Goal: Contribute content: Contribute content

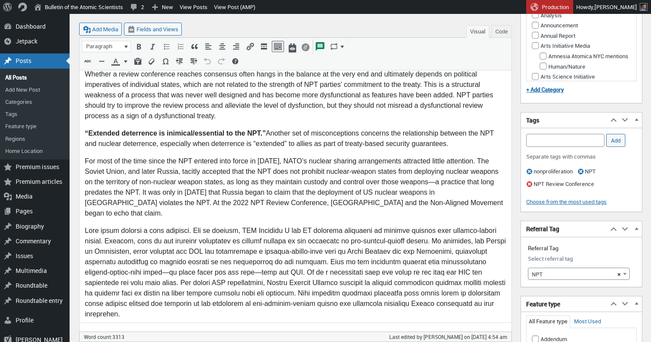
scroll to position [1280, 0]
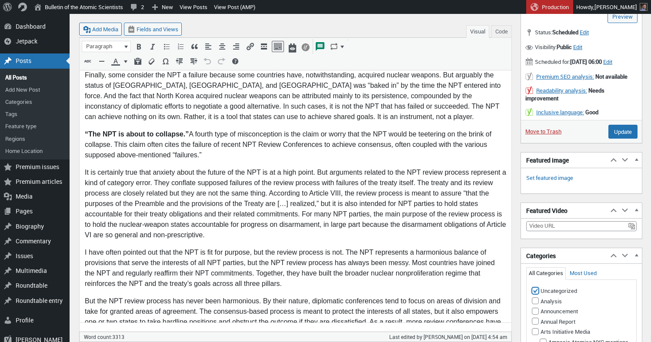
click at [535, 294] on input "Uncategorized" at bounding box center [535, 290] width 7 height 7
checkbox input "false"
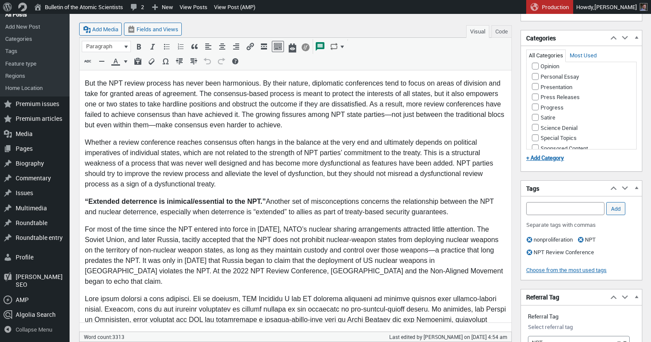
scroll to position [622, 0]
click at [542, 28] on input "Nuclear Weapons" at bounding box center [542, 24] width 7 height 7
checkbox input "true"
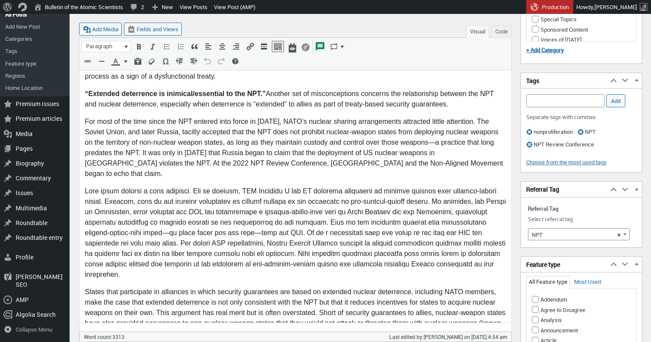
scroll to position [1749, 0]
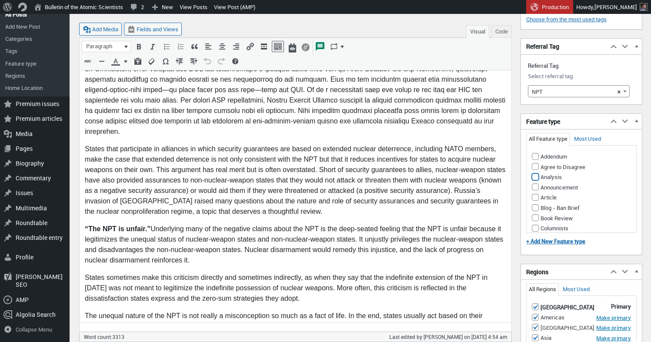
click at [537, 180] on input "Analysis" at bounding box center [535, 176] width 7 height 7
checkbox input "true"
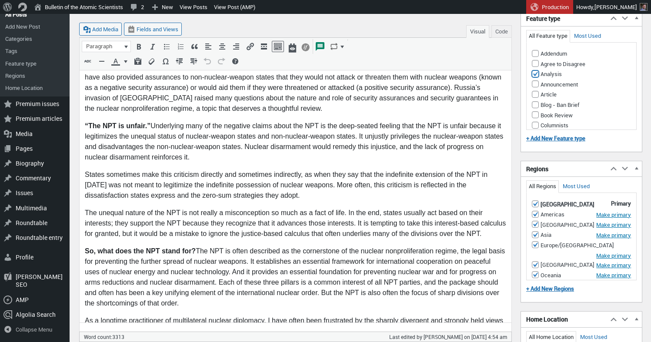
scroll to position [2020, 0]
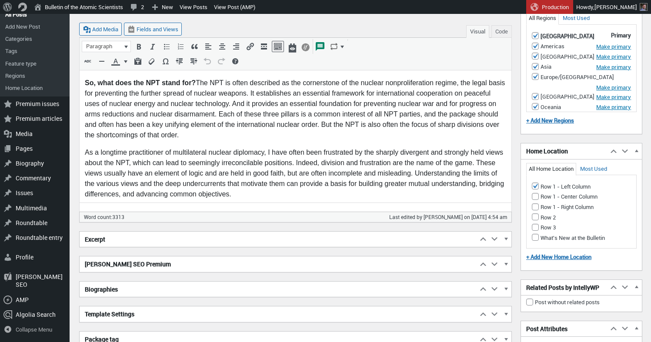
click at [274, 244] on h2 "Excerpt" at bounding box center [279, 240] width 398 height 16
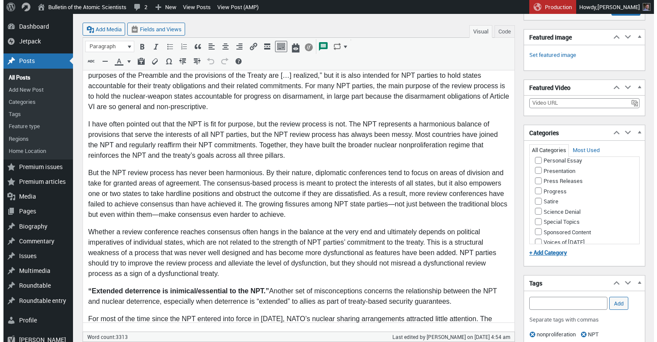
scroll to position [1289, 0]
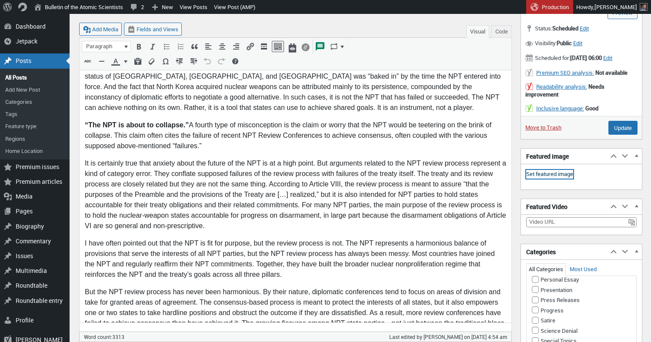
click at [542, 179] on link "Set featured image" at bounding box center [549, 174] width 47 height 9
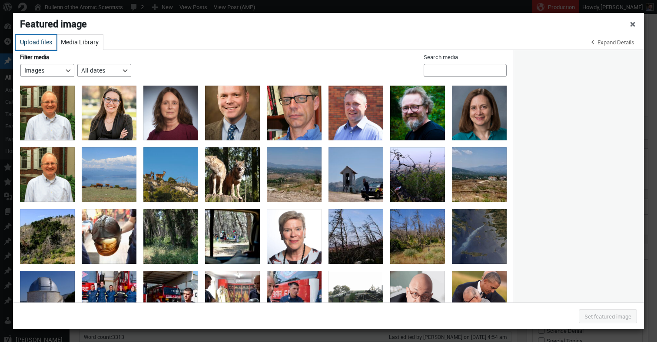
click at [34, 42] on button "Upload files" at bounding box center [36, 42] width 41 height 15
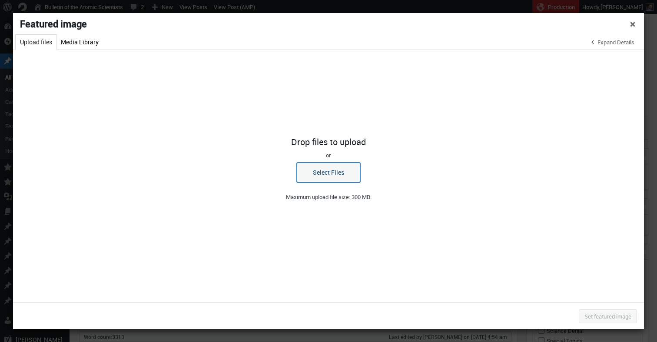
click at [307, 174] on button "Select Files" at bounding box center [328, 173] width 63 height 20
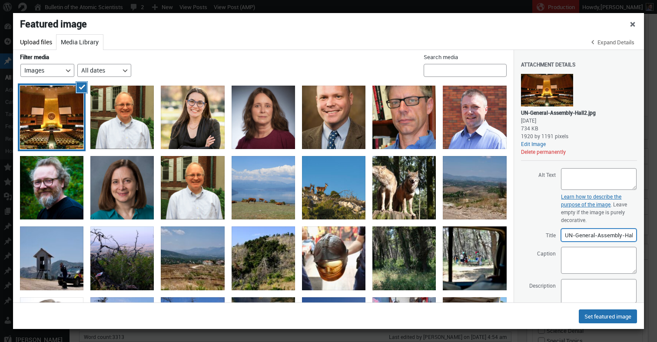
click at [581, 236] on input "UN-General-Assembly-Hall2" at bounding box center [599, 235] width 76 height 13
click at [591, 257] on textarea "Caption" at bounding box center [599, 260] width 76 height 27
paste textarea "United Nations General Assembly hall at the UN Headquarters, New York City (Ima…"
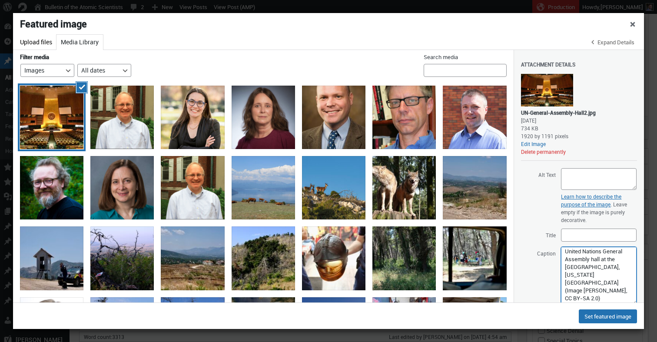
scroll to position [0, 0]
drag, startPoint x: 629, startPoint y: 273, endPoint x: 628, endPoint y: 306, distance: 33.5
click at [628, 306] on textarea "United Nations General Assembly hall at the UN Headquarters, New York City (Ima…" at bounding box center [599, 277] width 76 height 60
drag, startPoint x: 564, startPoint y: 253, endPoint x: 604, endPoint y: 256, distance: 40.6
click at [604, 256] on textarea "United Nations General Assembly hall at the UN Headquarters, New York City (Ima…" at bounding box center [599, 277] width 76 height 60
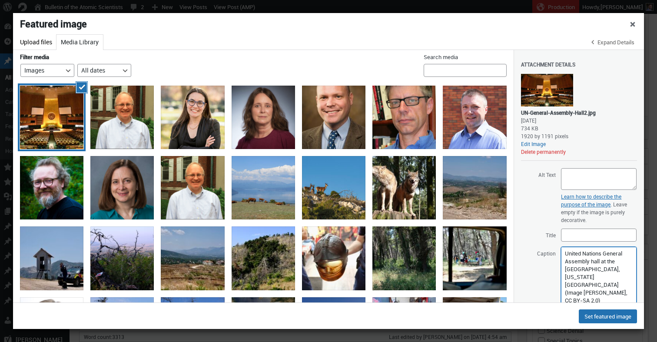
click at [563, 253] on textarea "United Nations General Assembly hall at the UN Headquarters, New York City (Ima…" at bounding box center [599, 277] width 76 height 60
paste textarea "The Preparatory Committee for the 2026 NPT Review Conference will hold its seco…"
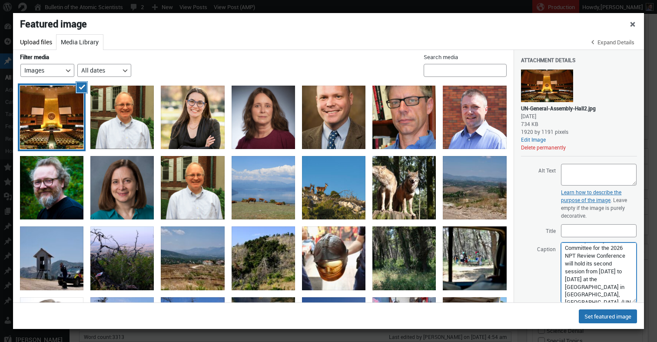
scroll to position [0, 0]
click at [580, 249] on textarea "The Preparatory Committee for the 2026 NPT Review Conference will hold its seco…" at bounding box center [599, 273] width 76 height 60
click at [575, 266] on textarea "The 2026 NPT Review Conference will hold its second session from July 22 to Aug…" at bounding box center [599, 273] width 76 height 60
paste textarea "from 27 April to 22 May 2026"
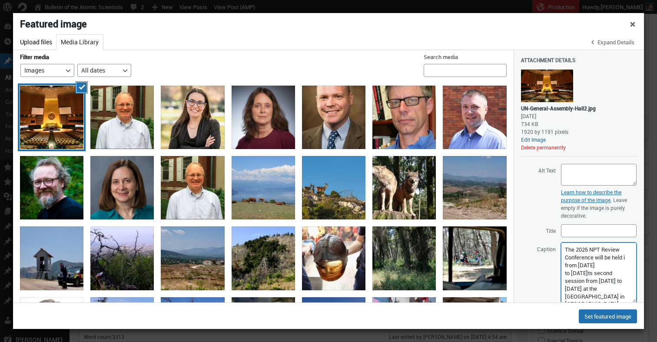
click at [595, 265] on textarea "The 2026 NPT Review Conference will be held i from 27 April to 22 May 2026ts se…" at bounding box center [599, 273] width 76 height 60
click at [598, 272] on textarea "The 2026 NPT Review Conference will be held from 27 April to 22 May 2026ts seco…" at bounding box center [599, 273] width 76 height 60
click at [608, 263] on textarea "The 2026 NPT Review Conference will be held from 27 April to 22 May 2026ts seco…" at bounding box center [599, 273] width 76 height 60
click at [588, 273] on textarea "The 2026 NPT Review Conference will be held from April 27 April to 22 May 2026t…" at bounding box center [599, 273] width 76 height 60
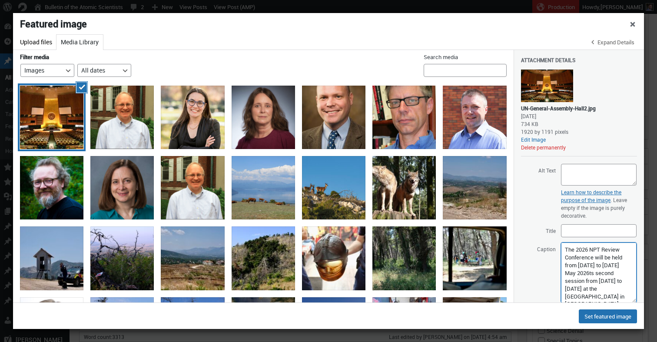
click at [585, 249] on textarea "The 2026 NPT Review Conference will be held from April 27 to May 22, 2026 May 2…" at bounding box center [599, 273] width 76 height 60
click at [599, 273] on textarea "The next NPT Review Conference will be held from April 27 to May 22, 2026 May 2…" at bounding box center [599, 273] width 76 height 60
click at [596, 279] on textarea "The next NPT Review Conference will be held from April 27 to May 22, 2026, May …" at bounding box center [599, 273] width 76 height 60
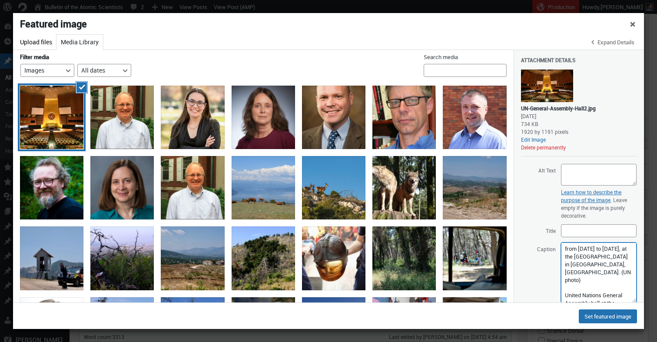
click at [584, 258] on textarea "The next NPT Review Conference will be held from April 27 to May 22, 2026, at t…" at bounding box center [599, 273] width 76 height 60
drag, startPoint x: 609, startPoint y: 257, endPoint x: 606, endPoint y: 282, distance: 25.0
click at [606, 282] on textarea "The next NPT Review Conference will be held from April 27 to May 22, 2026, at t…" at bounding box center [599, 273] width 76 height 60
click at [602, 245] on textarea "The next NPT Review Conference will be held from April 27 to May 22, 2026, at U…" at bounding box center [599, 273] width 76 height 60
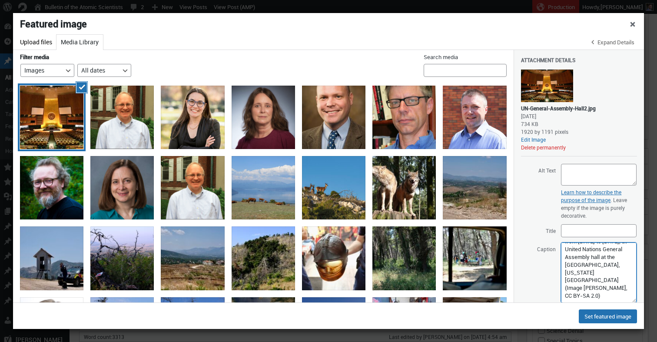
click at [614, 248] on textarea "The next NPT Review Conference will be held from April 27 to May 22, 2026, at U…" at bounding box center [599, 273] width 76 height 60
drag, startPoint x: 589, startPoint y: 271, endPoint x: 563, endPoint y: 256, distance: 29.6
click at [563, 256] on textarea "The next NPT Review Conference will be held from April 27 to May 22, 2026, at t…" at bounding box center [599, 273] width 76 height 60
click at [610, 255] on textarea "The next NPT Review Conference will be held from April 27 to May 22, 2026, at t…" at bounding box center [599, 273] width 76 height 60
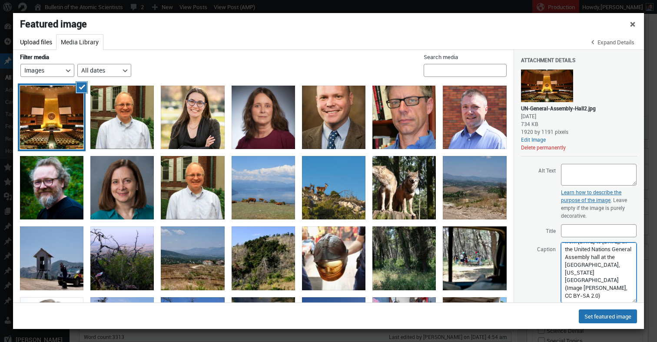
drag, startPoint x: 564, startPoint y: 254, endPoint x: 581, endPoint y: 270, distance: 23.4
click at [581, 270] on textarea "The next NPT Review Conference will be held from April 27 to May 22, 2026, at t…" at bounding box center [599, 273] width 76 height 60
click at [608, 273] on textarea "The next NPT Review Conference will be held from April 27 to May 22, 2026, at t…" at bounding box center [599, 273] width 76 height 60
click at [596, 278] on textarea "The next NPT Review Conference will be held from April 27 to May 22, 2026, at t…" at bounding box center [599, 273] width 76 height 60
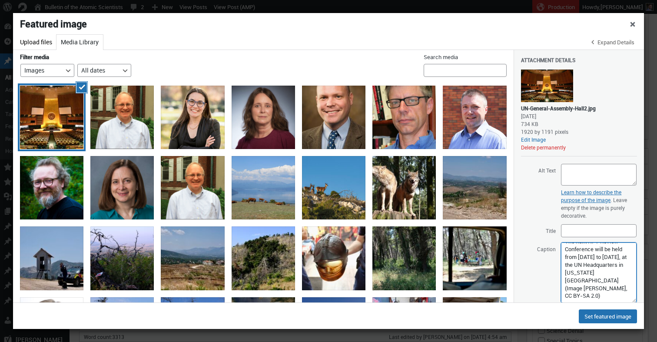
click at [596, 278] on textarea "The next NPT Review Conference will be held from April 27 to May 22, 2026, at t…" at bounding box center [599, 273] width 76 height 60
click at [592, 281] on textarea "The next NPT Review Conference will be held from April 27 to May 22, 2026, at t…" at bounding box center [599, 273] width 76 height 60
click at [586, 289] on textarea "The next NPT Review Conference will be held from April 27 to May 22, 2026, at t…" at bounding box center [599, 273] width 76 height 60
click at [582, 289] on textarea "The next NPT Review Conference will be held from April 27 to May 22, 2026, at t…" at bounding box center [599, 273] width 76 height 60
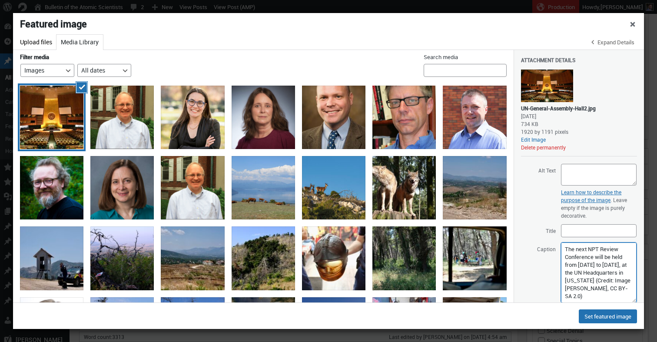
click at [585, 290] on textarea "The next NPT Review Conference will be held from April 27 to May 22, 2026, at t…" at bounding box center [599, 273] width 76 height 60
drag, startPoint x: 581, startPoint y: 280, endPoint x: 584, endPoint y: 288, distance: 8.2
click at [584, 288] on textarea "The next NPT Review Conference will be held from April 27 to May 22, 2026, at t…" at bounding box center [599, 273] width 76 height 60
click at [598, 291] on textarea "The next NPT Review Conference will be held from April 27 to May 22, 2026, at t…" at bounding box center [599, 273] width 76 height 60
click at [590, 296] on textarea "The next NPT Review Conference will be held from April 27 to May 22, 2026, at t…" at bounding box center [599, 273] width 76 height 60
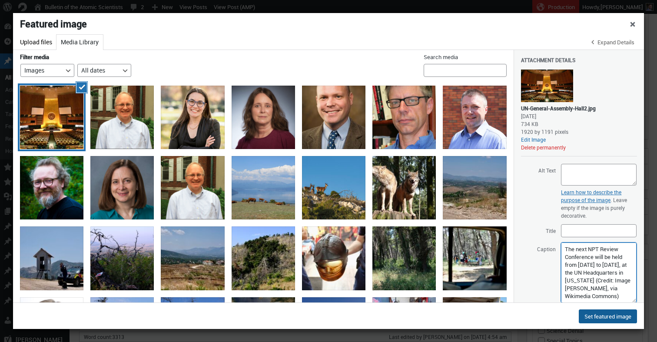
scroll to position [21, 0]
click at [601, 294] on textarea "The next NPT Review Conference will be held from April 27 to May 22, 2026, at t…" at bounding box center [599, 273] width 76 height 60
type textarea "The next NPT Review Conference will be held from April 27 to May 22, 2026, at t…"
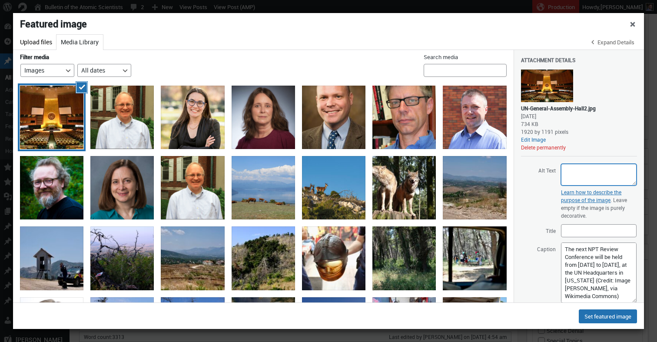
click at [576, 176] on textarea "Alt Text" at bounding box center [599, 175] width 76 height 22
paste textarea "Large empty assembly hall with rows of seats, a central podium, and the United …"
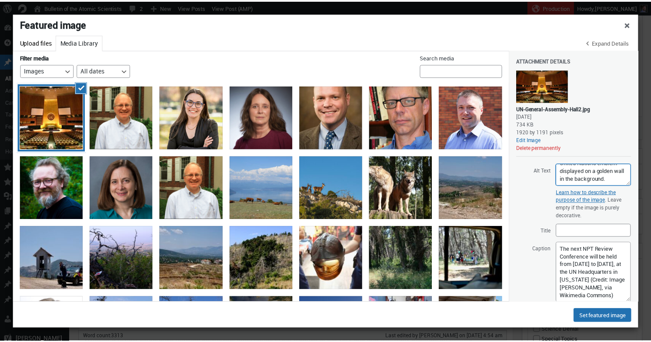
scroll to position [42, 0]
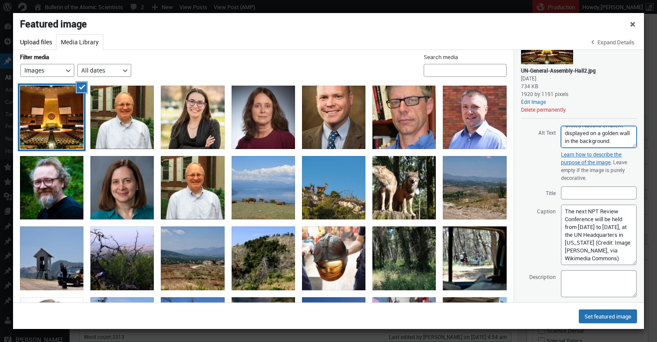
type textarea "Large empty assembly hall with rows of seats, a central podium, and the United …"
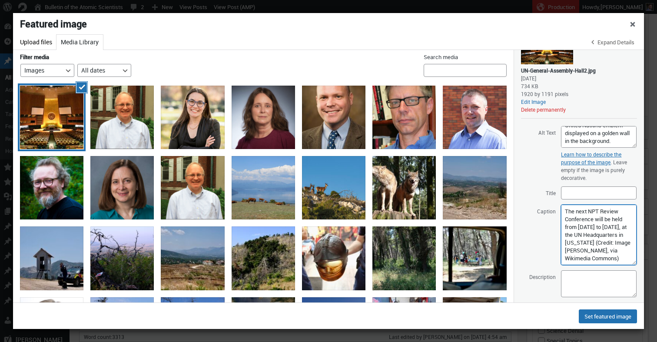
click at [598, 260] on textarea "The next NPT Review Conference will be held from April 27 to May 22, 2026, at t…" at bounding box center [599, 235] width 76 height 60
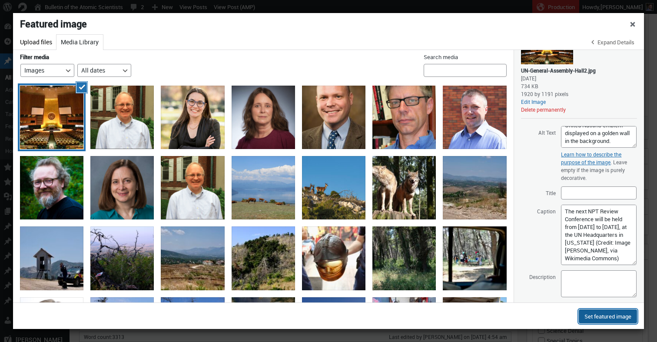
click at [607, 315] on button "Set featured image" at bounding box center [608, 316] width 58 height 14
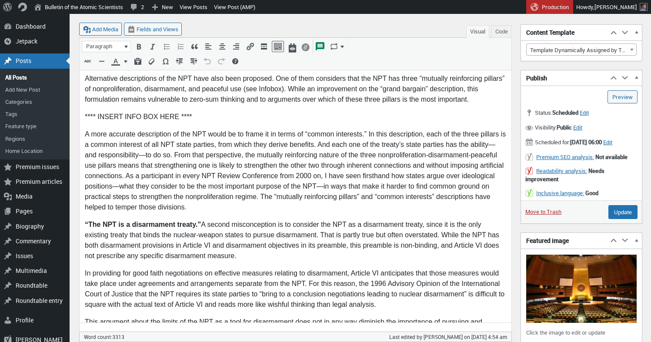
scroll to position [362, 0]
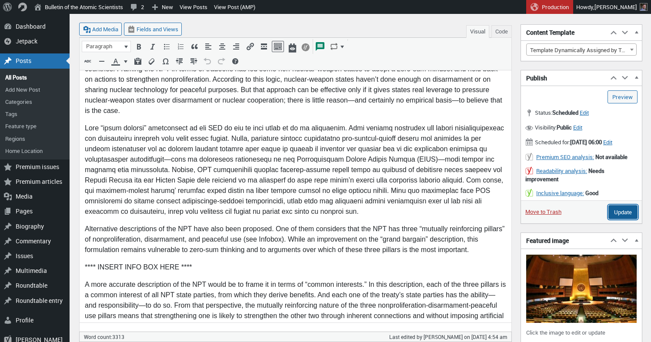
click at [619, 219] on input "Update" at bounding box center [622, 212] width 29 height 14
type input "Schedule"
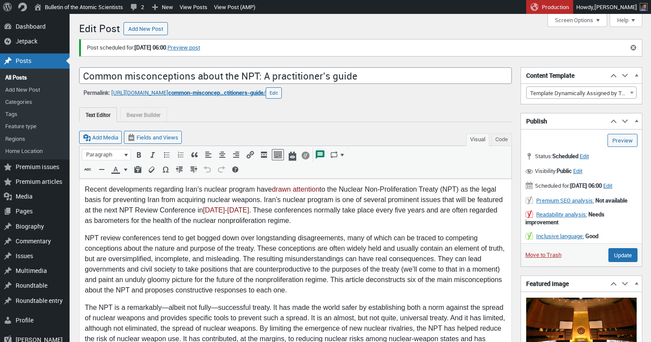
scroll to position [6, 0]
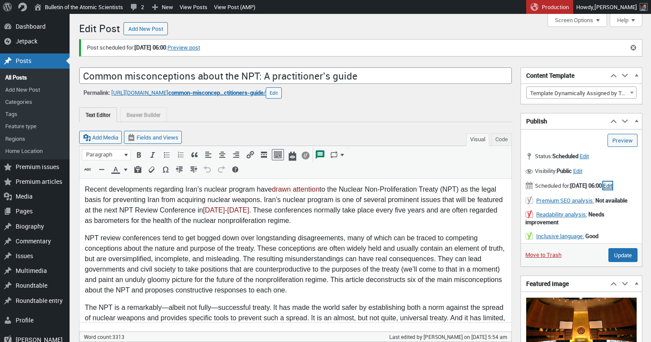
click at [603, 189] on span "Edit" at bounding box center [607, 186] width 9 height 8
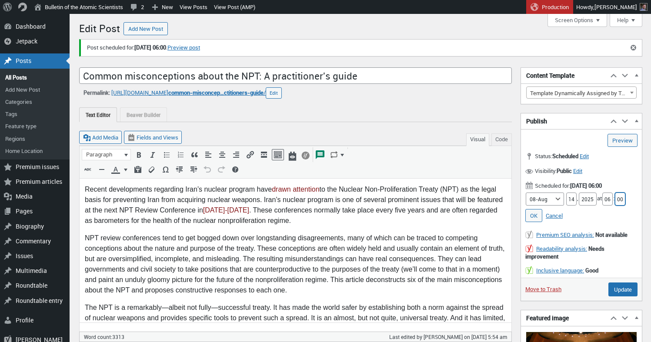
click at [619, 206] on input "00" at bounding box center [620, 199] width 10 height 13
type input "30"
click at [538, 222] on link "OK" at bounding box center [533, 215] width 17 height 13
type input "Schedule"
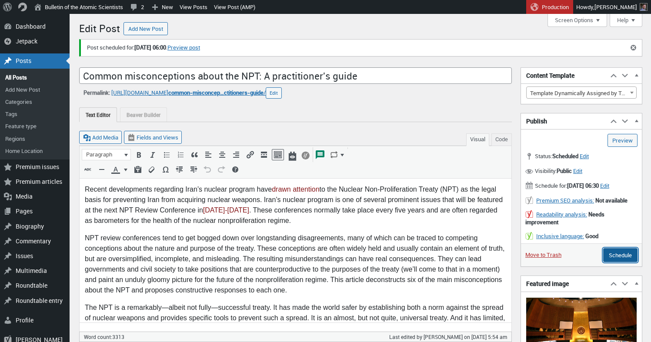
click at [617, 262] on input "Schedule" at bounding box center [620, 255] width 34 height 14
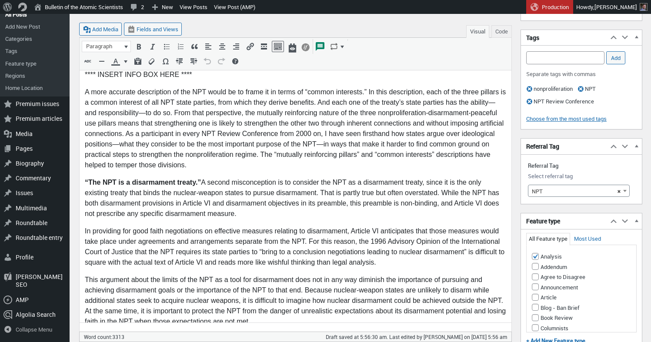
scroll to position [394, 0]
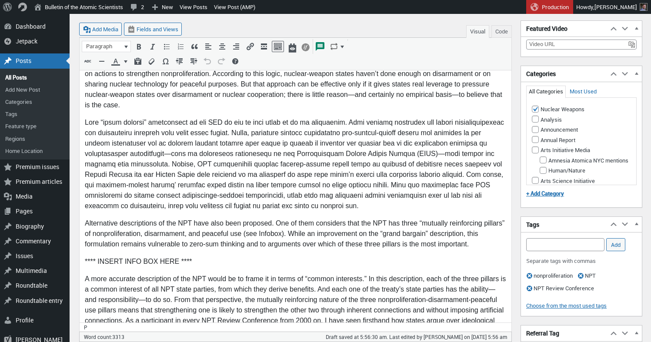
click at [111, 261] on p "**** INSERT INFO BOX HERE ****" at bounding box center [295, 261] width 421 height 10
paste body "To enrich screen reader interactions, please activate Accessibility in Grammarl…"
drag, startPoint x: 204, startPoint y: 262, endPoint x: 281, endPoint y: 259, distance: 77.4
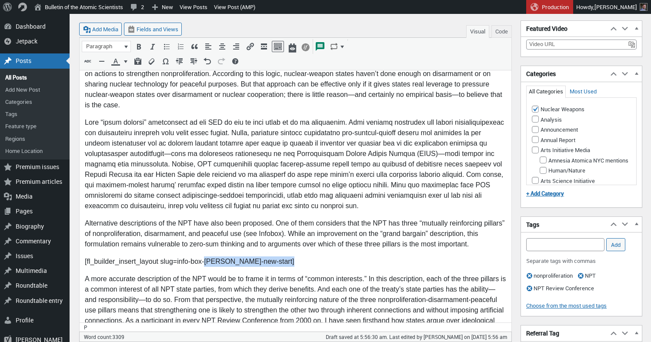
click at [281, 259] on p "[fl_builder_insert_layout slug=info-box-marshall-brown-new-start]" at bounding box center [295, 261] width 421 height 10
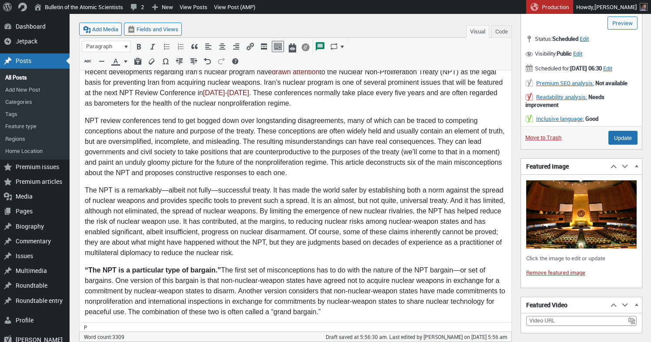
scroll to position [106, 0]
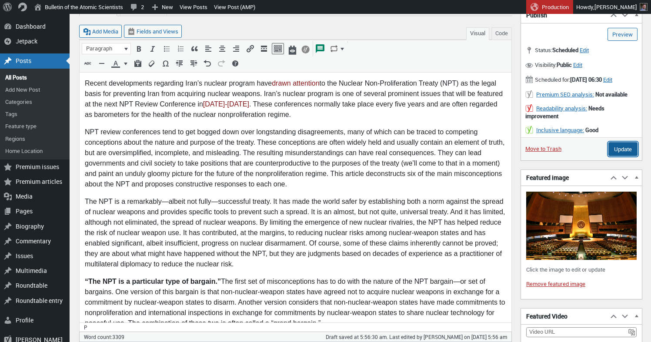
click at [618, 156] on input "Update" at bounding box center [622, 149] width 29 height 14
type input "Schedule"
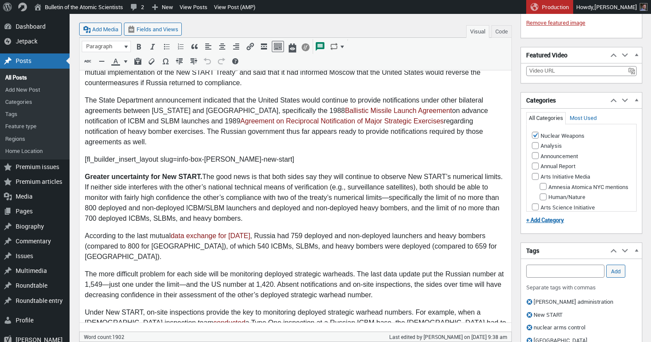
scroll to position [510, 0]
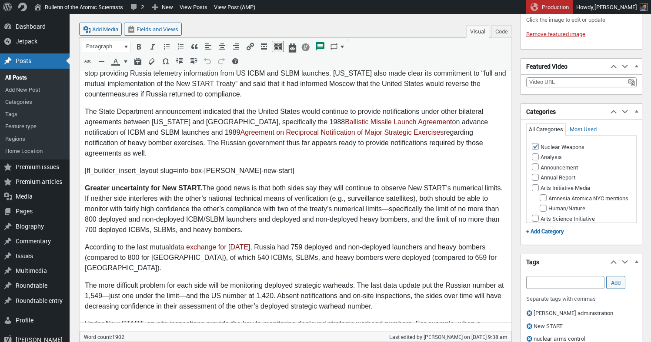
click at [106, 166] on p "[fl_builder_insert_layout slug=info-box-marshall-brown-new-start]" at bounding box center [295, 171] width 421 height 10
click at [240, 173] on body "The Russian government earlier this year did a so-called “suspension” of its pa…" at bounding box center [295, 333] width 421 height 1371
drag, startPoint x: 176, startPoint y: 160, endPoint x: 282, endPoint y: 160, distance: 106.5
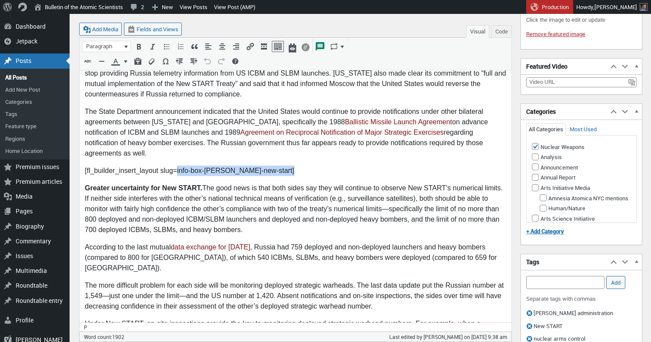
click at [282, 166] on p "[fl_builder_insert_layout slug=info-box-marshall-brown-new-start]" at bounding box center [295, 171] width 421 height 10
copy p "info-box-marshall-brown-new-start"
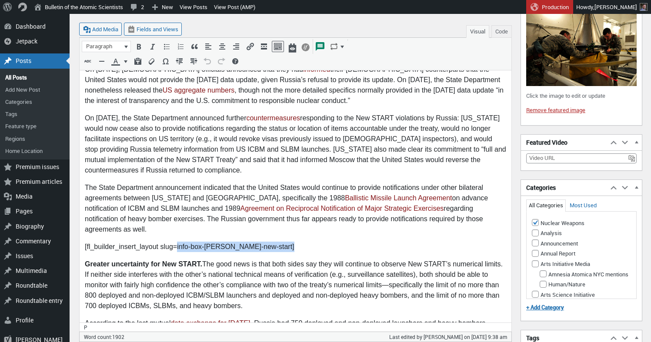
copy p "info-box-marshall-brown-new-start"
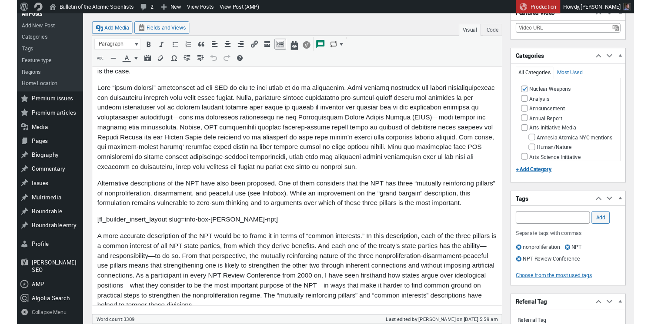
scroll to position [435, 0]
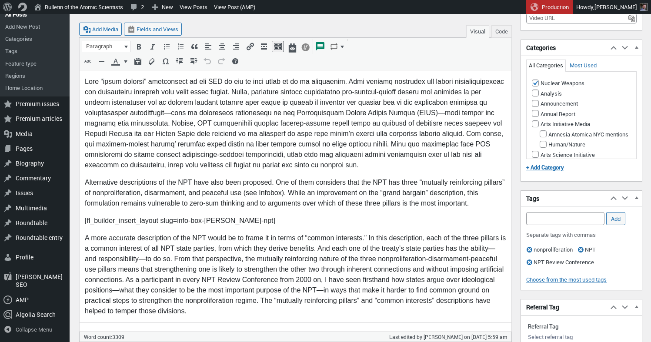
click at [172, 223] on p "[fl_builder_insert_layout slug=info-box-[PERSON_NAME]-npt]" at bounding box center [295, 221] width 421 height 10
drag, startPoint x: 176, startPoint y: 221, endPoint x: 262, endPoint y: 224, distance: 85.7
click at [262, 223] on p "[fl_builder_insert_layout slug=info-box-[PERSON_NAME]-npt]" at bounding box center [295, 221] width 421 height 10
copy p "info-box-[PERSON_NAME]-npt"
click at [284, 216] on p "[fl_builder_insert_layout slug=info-box-[PERSON_NAME]-npt]" at bounding box center [295, 221] width 421 height 10
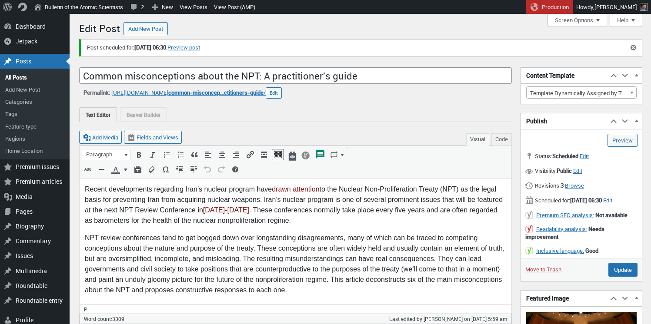
scroll to position [448, 0]
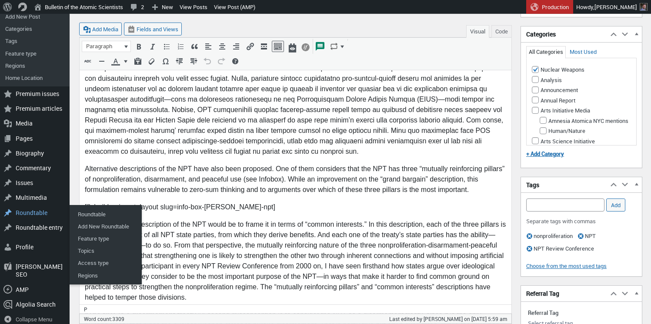
click at [282, 208] on p "[fl_builder_insert_layout slug=info-box-[PERSON_NAME]-npt]" at bounding box center [295, 207] width 421 height 10
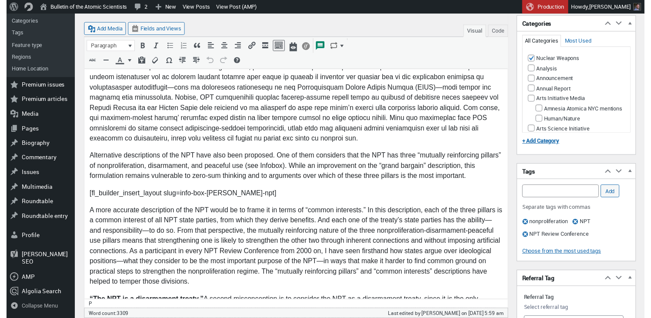
scroll to position [464, 0]
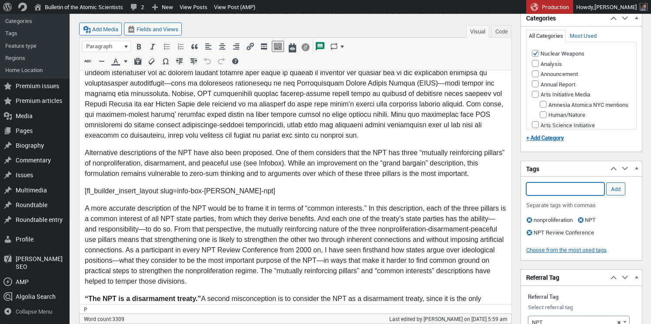
click at [540, 196] on input "Add Tag" at bounding box center [565, 189] width 78 height 13
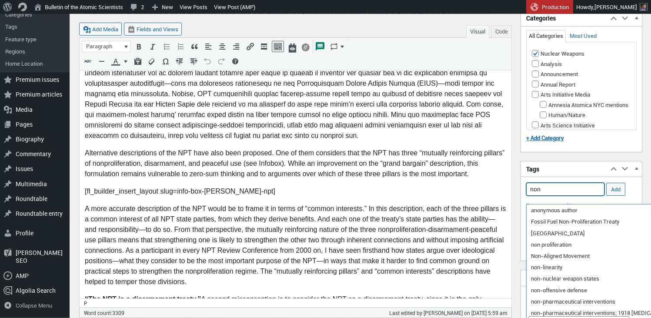
click at [572, 195] on input "non" at bounding box center [565, 189] width 78 height 13
paste input "denuclearization, nuclear disarmament"
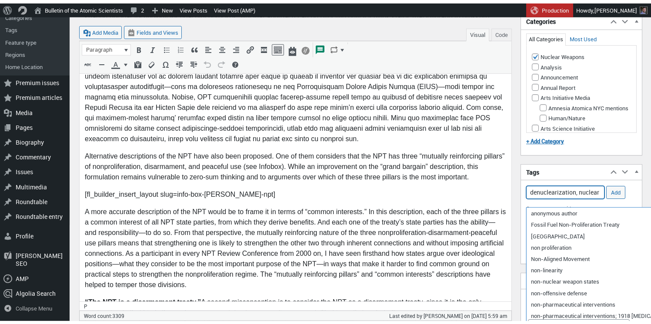
scroll to position [0, 38]
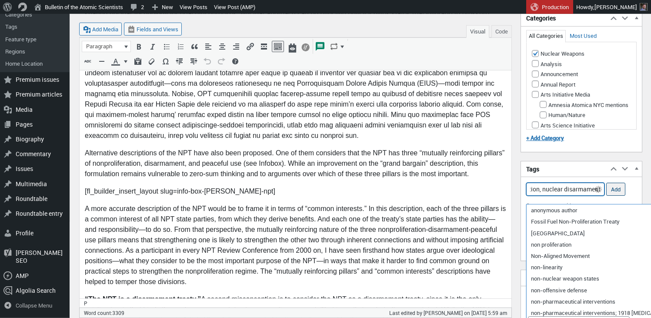
type input "denuclearization, nuclear disarmament"
drag, startPoint x: 615, startPoint y: 198, endPoint x: 610, endPoint y: 199, distance: 4.5
click at [615, 196] on input "Add" at bounding box center [615, 189] width 19 height 13
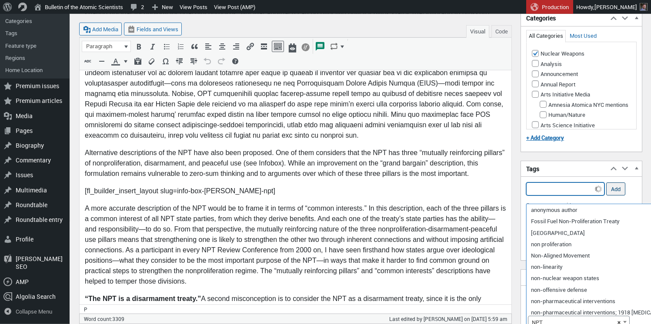
scroll to position [0, 0]
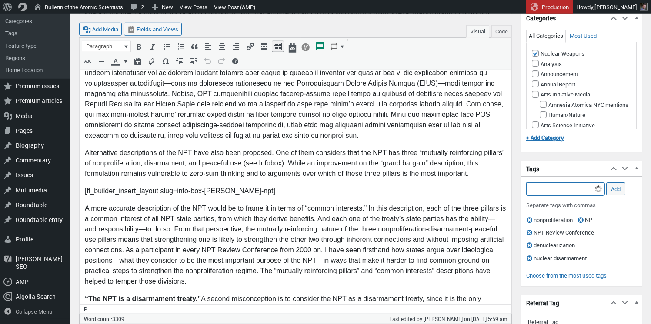
click at [583, 196] on input "Add Tag" at bounding box center [565, 189] width 78 height 13
paste input "denuclearization, nuclear disarmament"
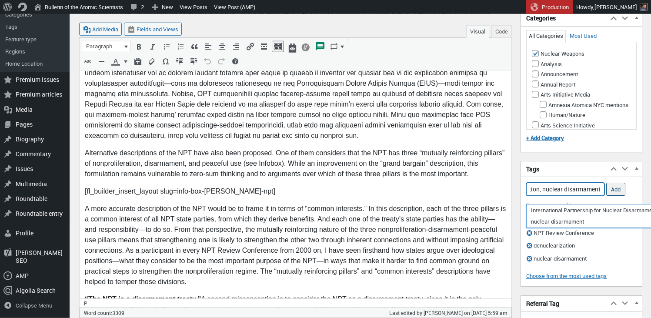
type input "denuclearization, nuclear disarmament"
click at [618, 196] on input "Add" at bounding box center [615, 189] width 19 height 13
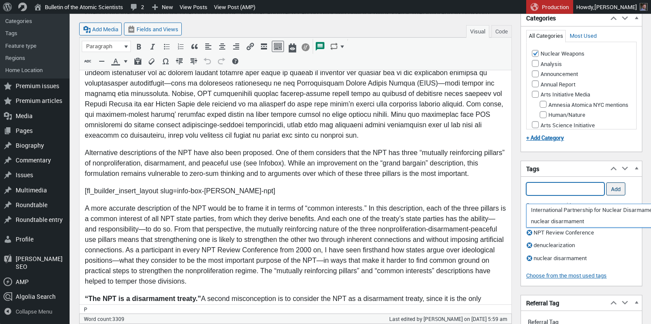
scroll to position [0, 0]
click at [564, 196] on input "Add Tag" at bounding box center [565, 189] width 78 height 13
paste input "denuclearization, nuclear disarmament"
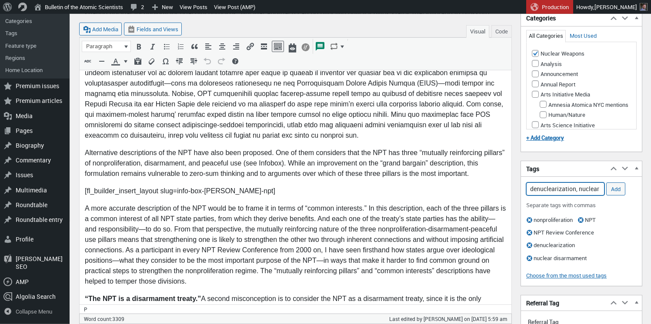
scroll to position [0, 38]
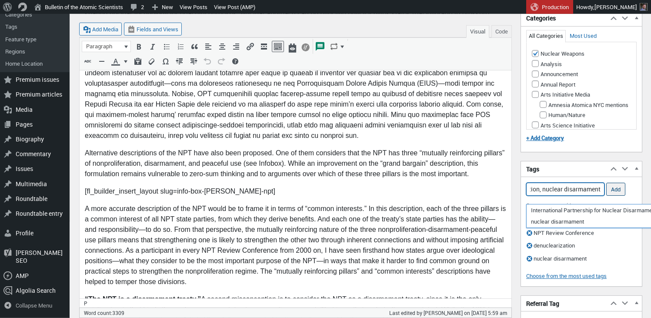
type input "denuclearization, nuclear disarmament"
click at [618, 196] on input "Add" at bounding box center [615, 189] width 19 height 13
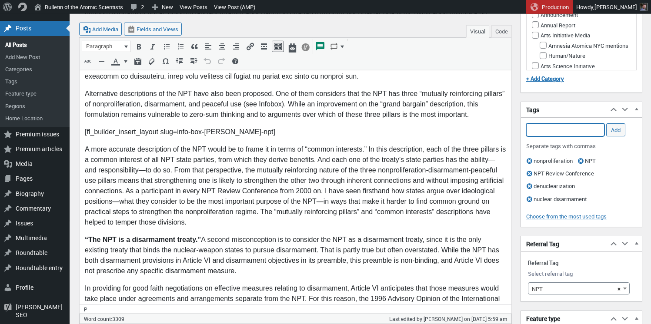
scroll to position [507, 0]
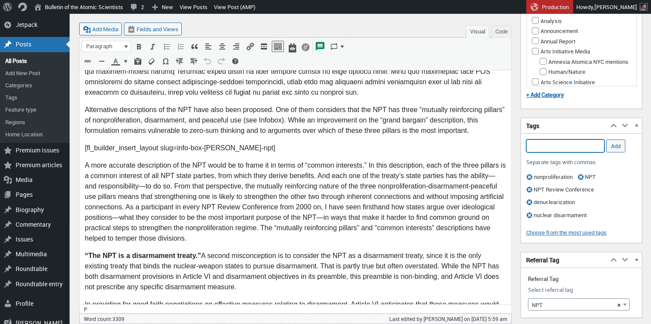
paste input "denuclearization, nuclear disarmament"
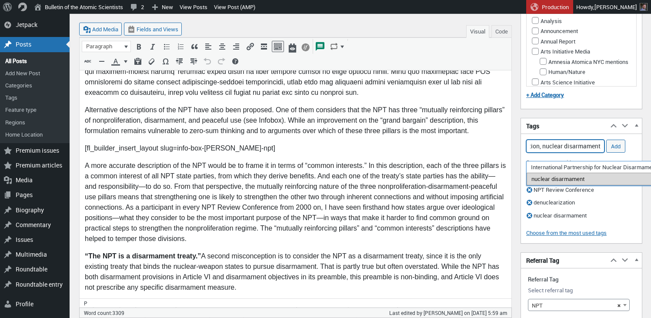
click at [550, 179] on li "nuclear disarmament" at bounding box center [612, 179] width 172 height 12
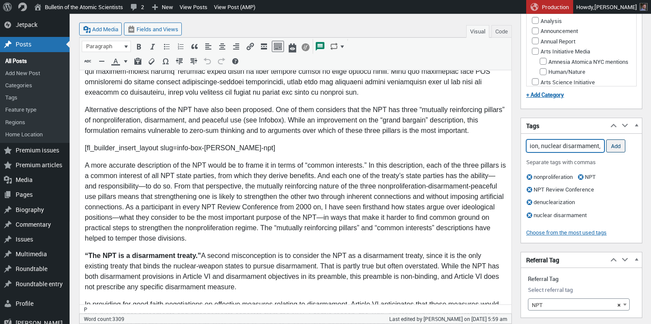
type input "denuclearization, nuclear disarmament,"
click at [618, 153] on input "Add" at bounding box center [615, 146] width 19 height 13
click at [570, 153] on input "Add Tag" at bounding box center [565, 146] width 78 height 13
paste input "NATO, NPT, NPT Review Conference, Non-Proliferation Treaty, Putin, Russia, TPNW…"
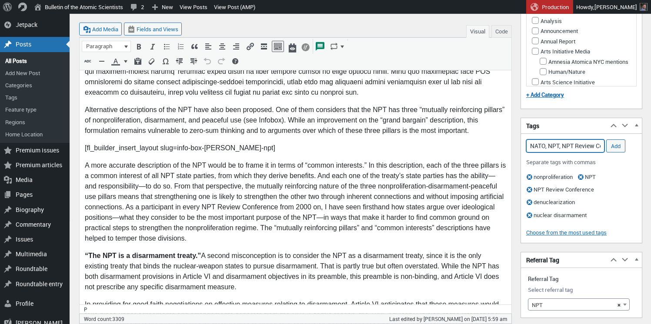
scroll to position [0, 778]
type input "NATO, NPT, NPT Review Conference, Non-Proliferation Treaty, Putin, Russia, TPNW…"
click at [616, 153] on input "Add" at bounding box center [615, 146] width 19 height 13
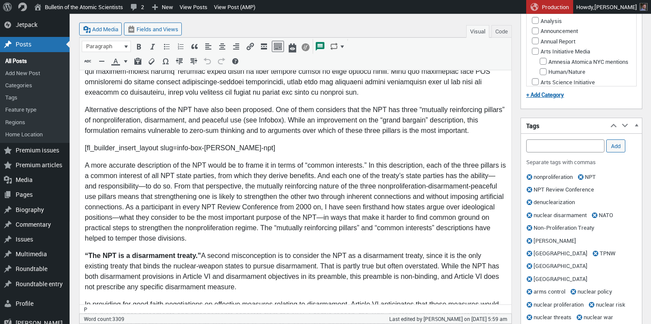
click at [290, 180] on p "A more accurate description of the NPT would be to frame it in terms of “common…" at bounding box center [295, 201] width 421 height 83
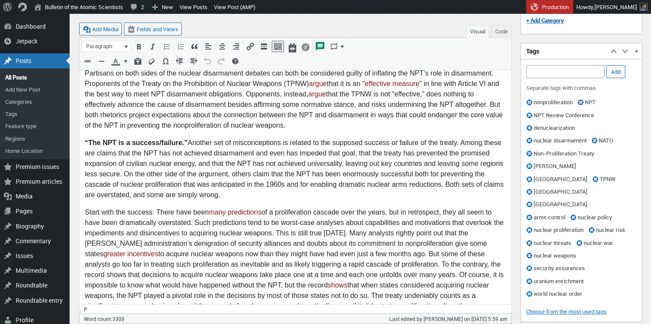
scroll to position [758, 0]
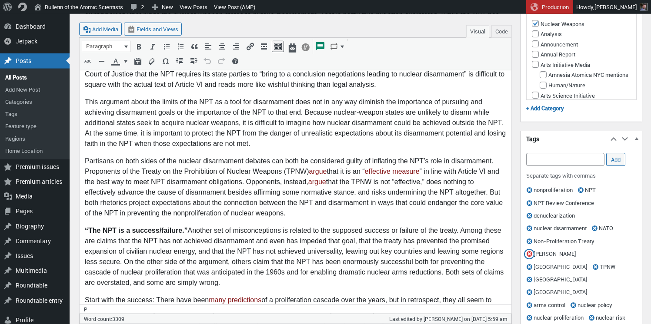
drag, startPoint x: 604, startPoint y: 249, endPoint x: 598, endPoint y: 251, distance: 5.5
click at [534, 250] on span "button" at bounding box center [529, 254] width 10 height 9
click at [534, 263] on span "button" at bounding box center [529, 267] width 10 height 9
click at [529, 259] on span "button" at bounding box center [529, 254] width 10 height 9
click at [534, 259] on span "button" at bounding box center [529, 254] width 10 height 9
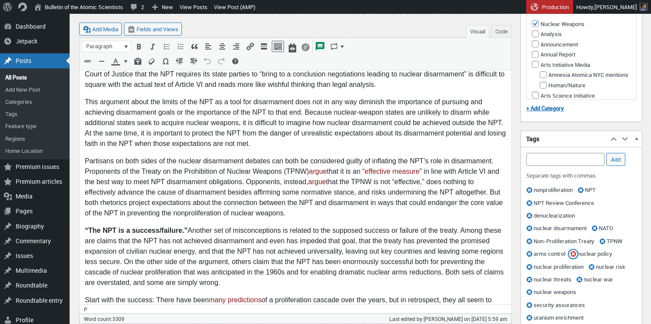
click at [568, 259] on span "button" at bounding box center [573, 254] width 10 height 9
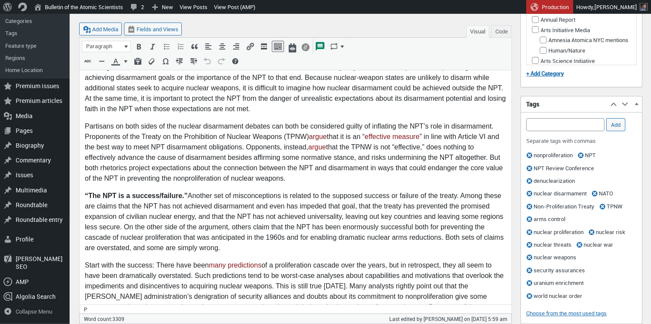
scroll to position [799, 0]
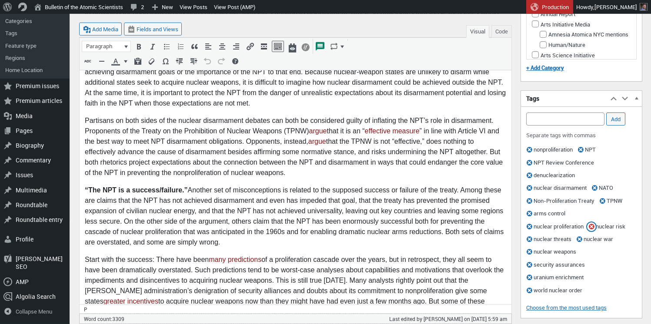
click at [586, 231] on span "button" at bounding box center [591, 227] width 10 height 9
click at [528, 244] on span "button" at bounding box center [529, 239] width 10 height 9
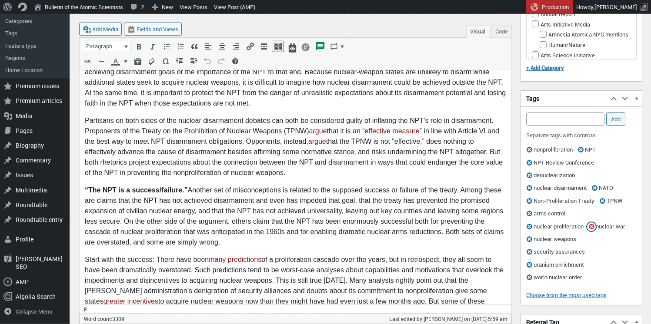
click at [586, 231] on span "button" at bounding box center [591, 227] width 10 height 9
click at [528, 244] on span "button" at bounding box center [529, 239] width 10 height 9
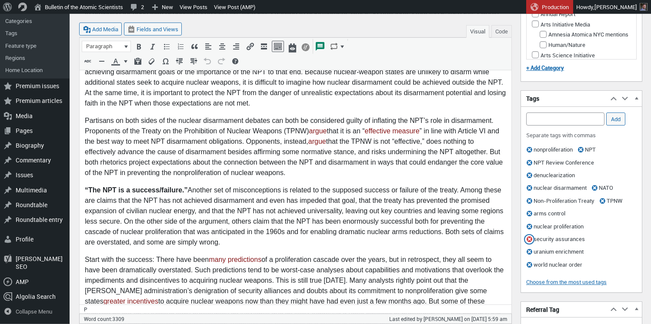
click at [528, 244] on span "button" at bounding box center [529, 239] width 10 height 9
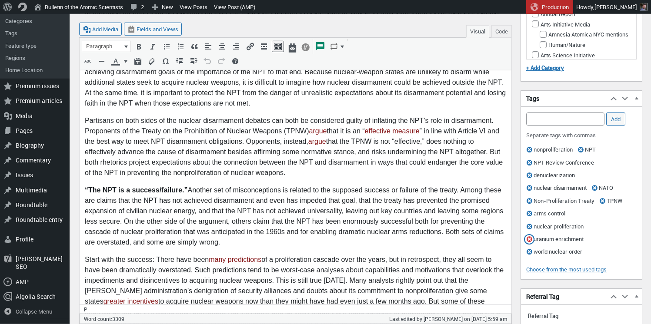
click at [528, 244] on span "button" at bounding box center [529, 239] width 10 height 9
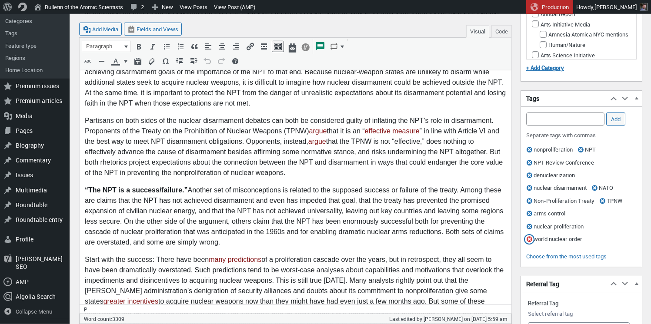
click at [528, 244] on span "button" at bounding box center [529, 239] width 10 height 9
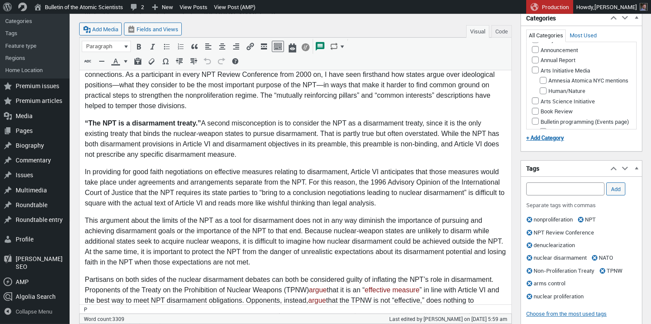
scroll to position [651, 0]
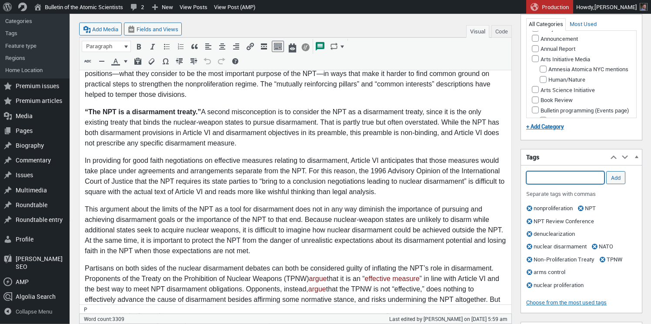
click at [542, 184] on input "Add Tag" at bounding box center [565, 177] width 78 height 13
click at [553, 199] on li "grand bargain" at bounding box center [564, 199] width 77 height 12
type input "grand bargain,"
click at [613, 184] on input "Add" at bounding box center [615, 177] width 19 height 13
click at [581, 184] on input "Add Tag" at bounding box center [565, 177] width 78 height 13
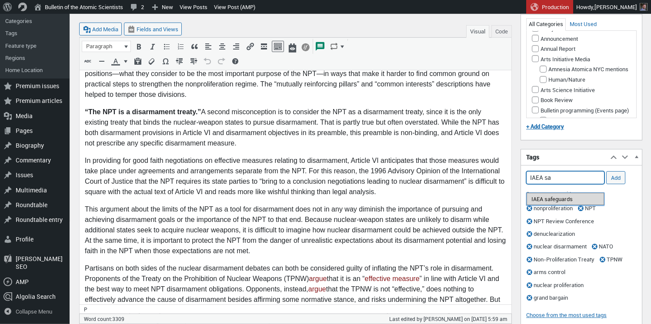
click at [559, 199] on li "IAEA safeguards" at bounding box center [564, 199] width 77 height 12
type input "IAEA safeguards,"
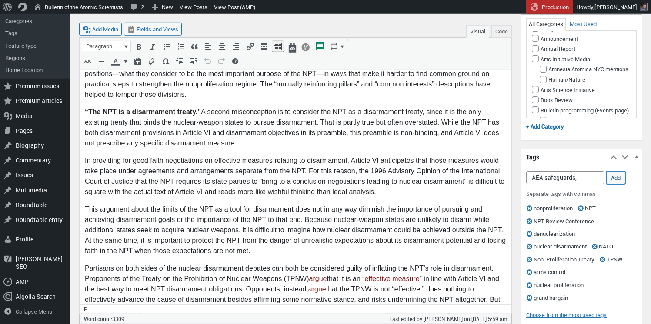
click at [618, 184] on input "Add" at bounding box center [615, 177] width 19 height 13
click at [213, 193] on p "In providing for good faith negotiations on effective measures relating to disa…" at bounding box center [295, 177] width 421 height 42
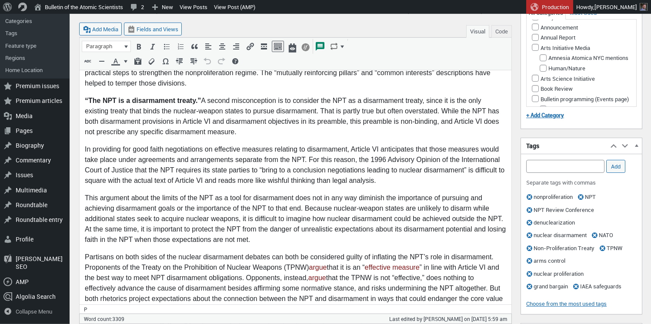
scroll to position [674, 0]
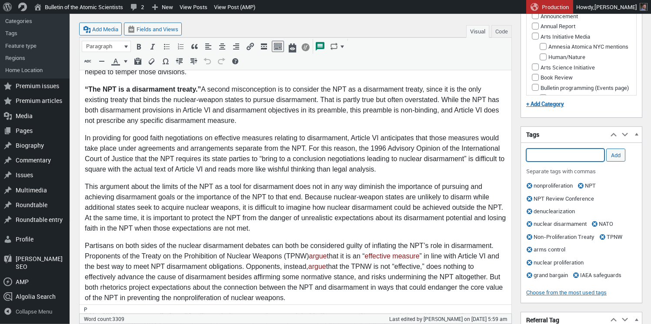
click at [572, 162] on input "Add Tag" at bounding box center [565, 155] width 78 height 13
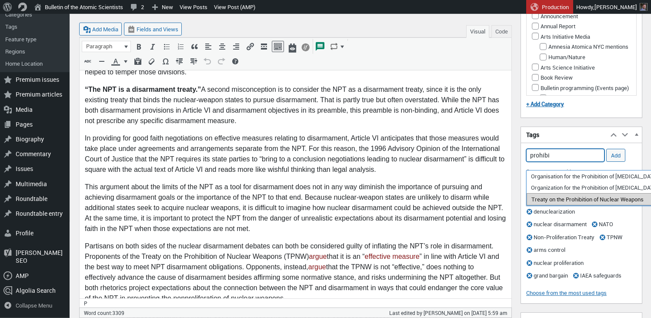
click at [561, 201] on li "Treaty on the Prohibition of Nuclear Weapons" at bounding box center [601, 199] width 150 height 12
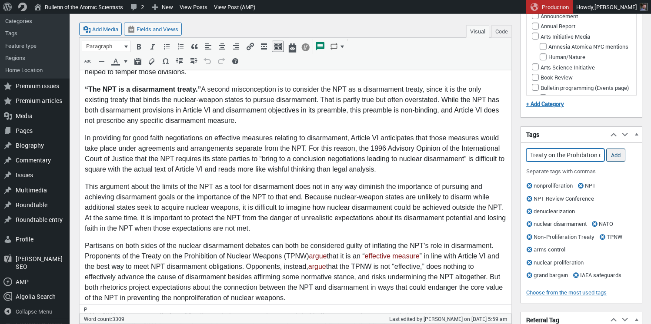
type input "Treaty on the Prohibition of Nuclear Weapons,"
click at [616, 162] on input "Add" at bounding box center [615, 155] width 19 height 13
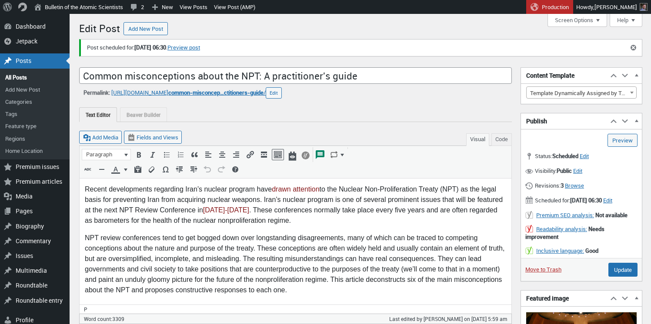
scroll to position [24, 0]
click at [603, 204] on span "Edit" at bounding box center [607, 200] width 9 height 8
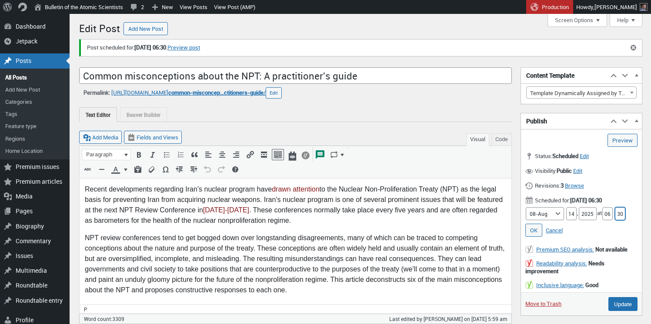
click at [622, 220] on input "30" at bounding box center [620, 213] width 10 height 13
type input "18"
click at [533, 237] on link "OK" at bounding box center [533, 230] width 17 height 13
type input "Schedule"
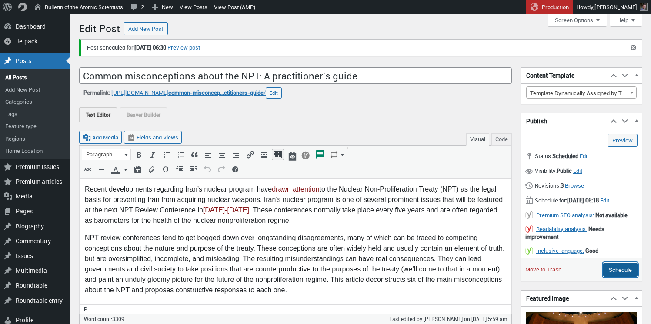
click at [624, 277] on input "Schedule" at bounding box center [620, 270] width 34 height 14
